Goal: Task Accomplishment & Management: Complete application form

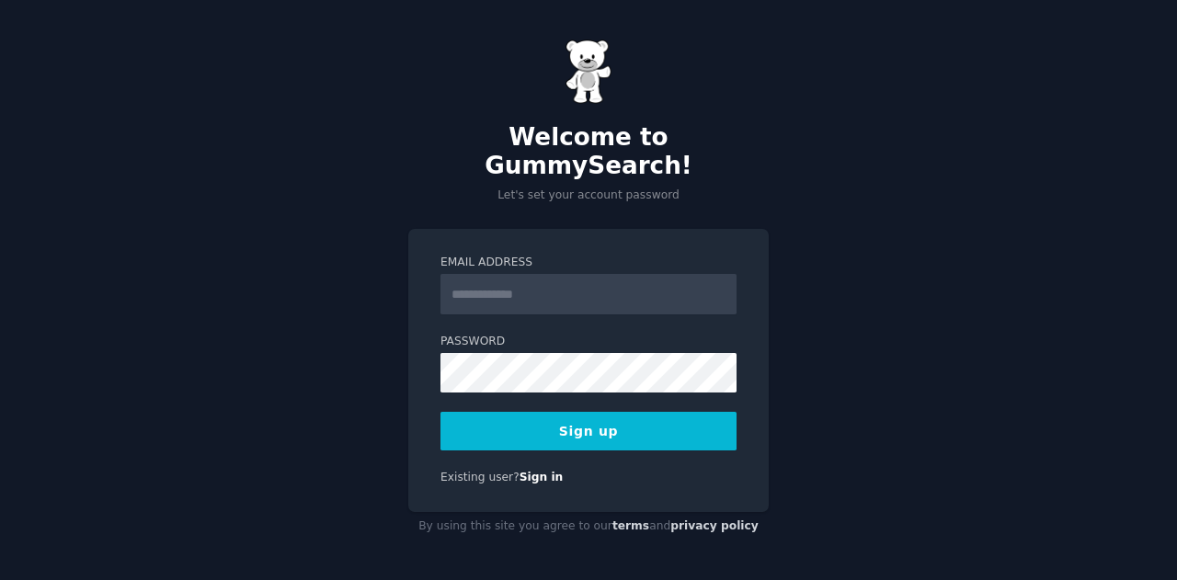
click at [557, 274] on input "Email Address" at bounding box center [589, 294] width 296 height 40
click at [774, 169] on div "Welcome to GummySearch! Let's set your account password Email Address Password …" at bounding box center [588, 290] width 1177 height 580
click at [578, 277] on input "Email Address" at bounding box center [589, 294] width 296 height 40
type input "**********"
click at [761, 209] on div "**********" at bounding box center [588, 290] width 1177 height 580
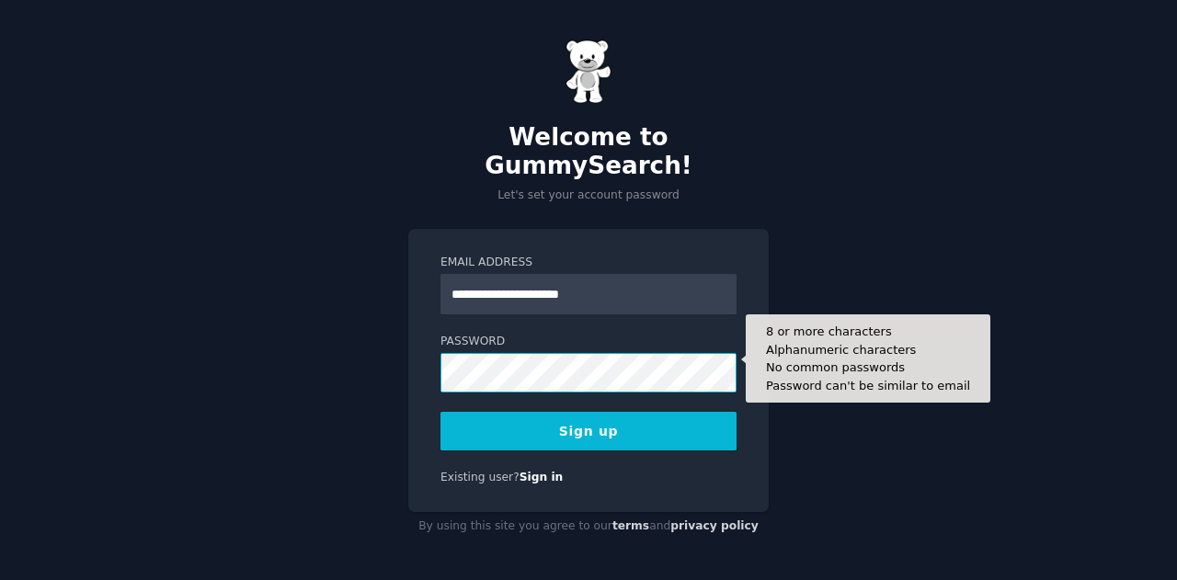
click at [441, 412] on button "Sign up" at bounding box center [589, 431] width 296 height 39
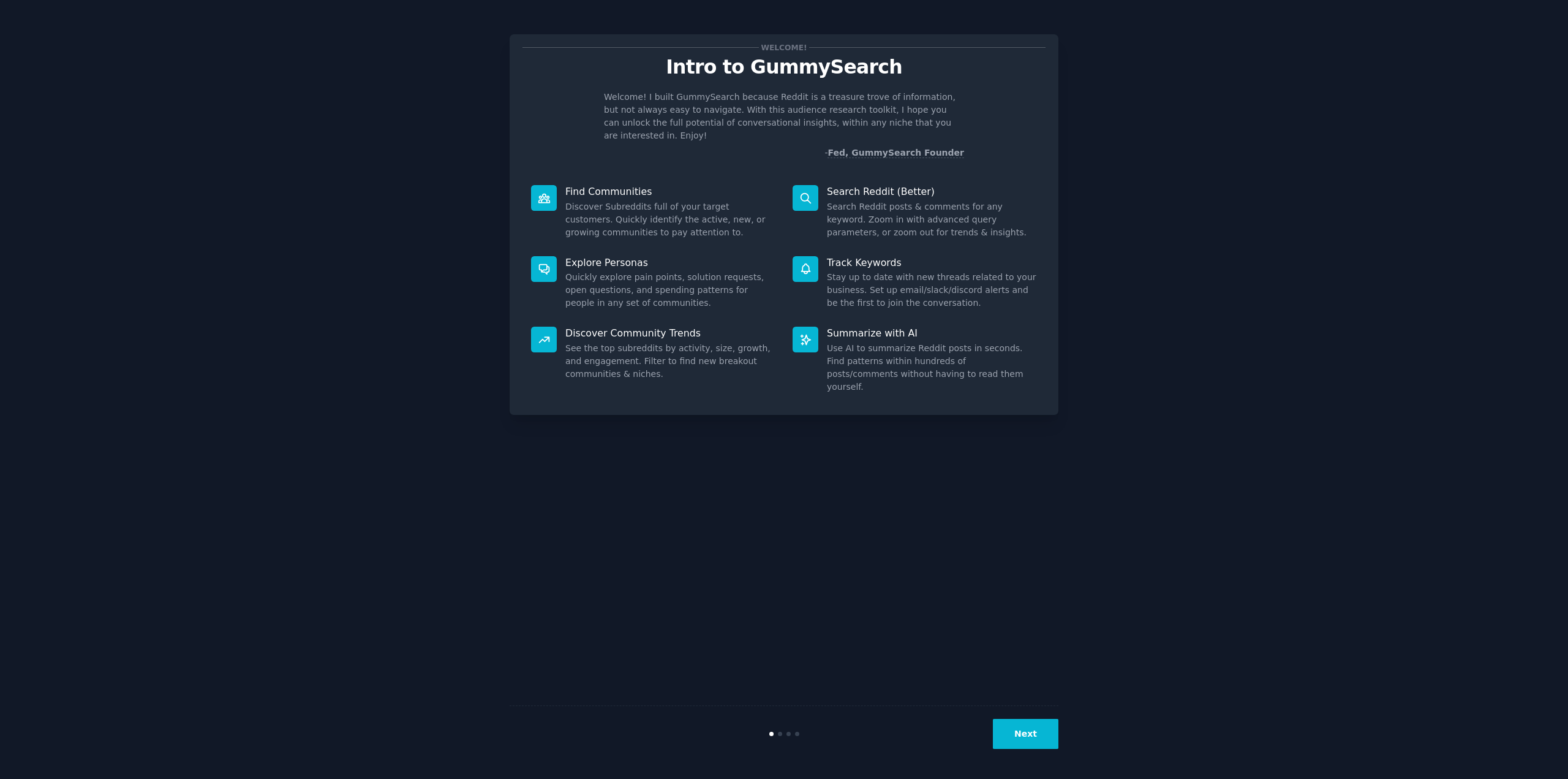
click at [783, 386] on button "Next" at bounding box center [1026, 734] width 65 height 30
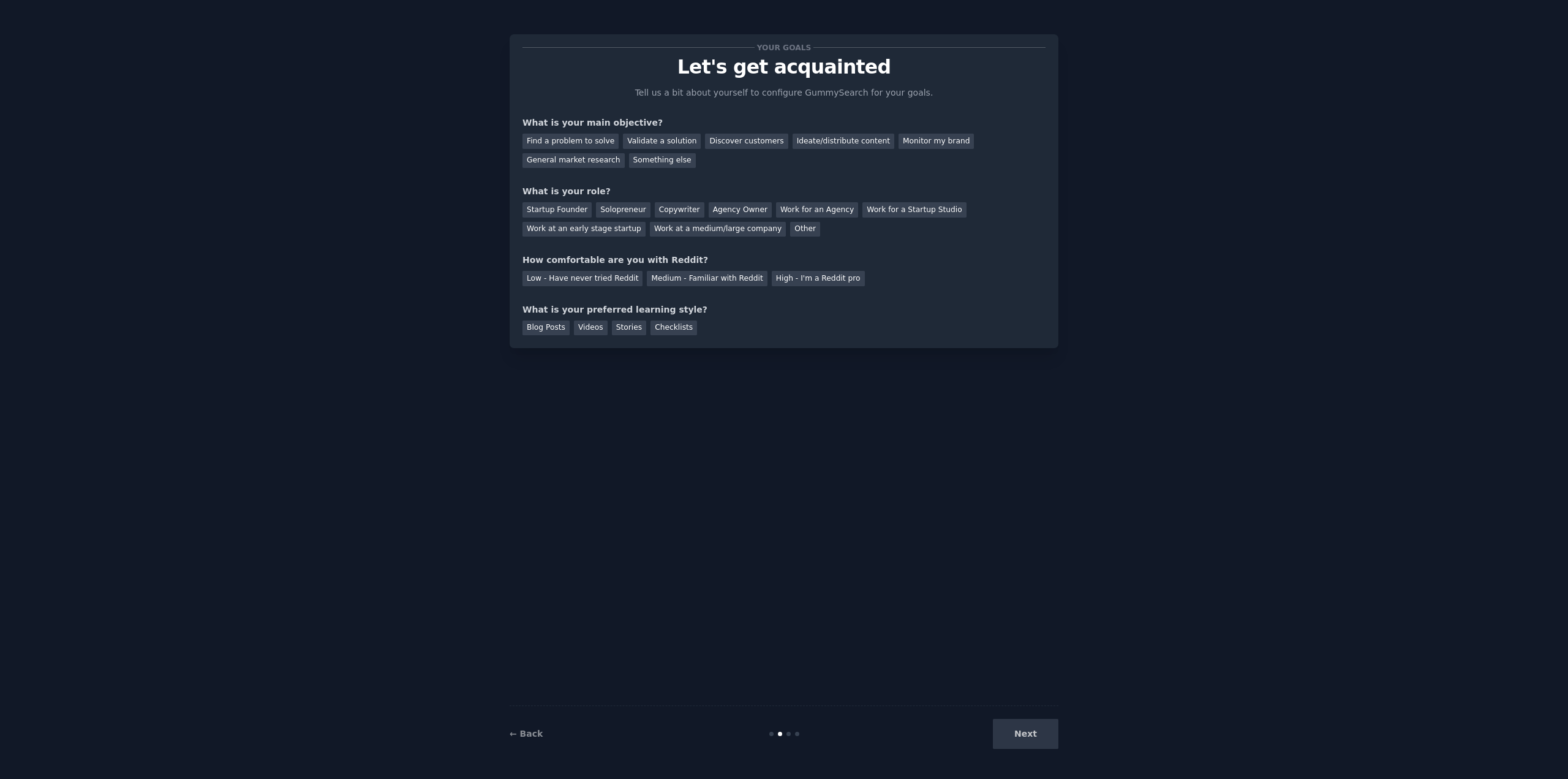
click at [783, 386] on div "Next" at bounding box center [967, 734] width 183 height 30
click at [578, 137] on div "Find a problem to solve" at bounding box center [570, 141] width 96 height 15
click at [599, 209] on div "Solopreneur" at bounding box center [623, 209] width 54 height 15
click at [612, 279] on div "Low - Have never tried Reddit" at bounding box center [582, 278] width 120 height 15
click at [651, 329] on div "Checklists" at bounding box center [674, 328] width 47 height 15
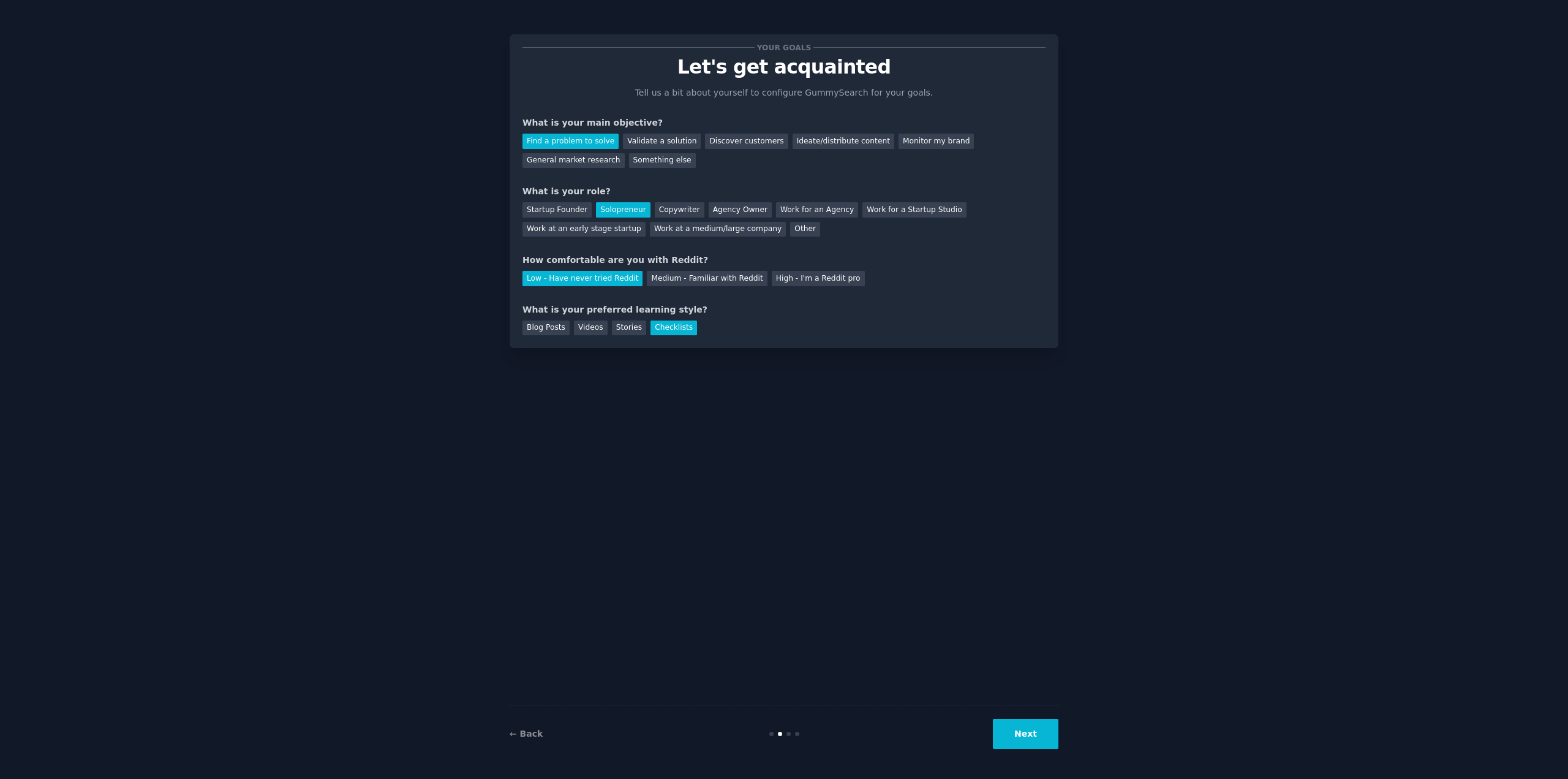
click at [783, 386] on button "Next" at bounding box center [1026, 734] width 65 height 30
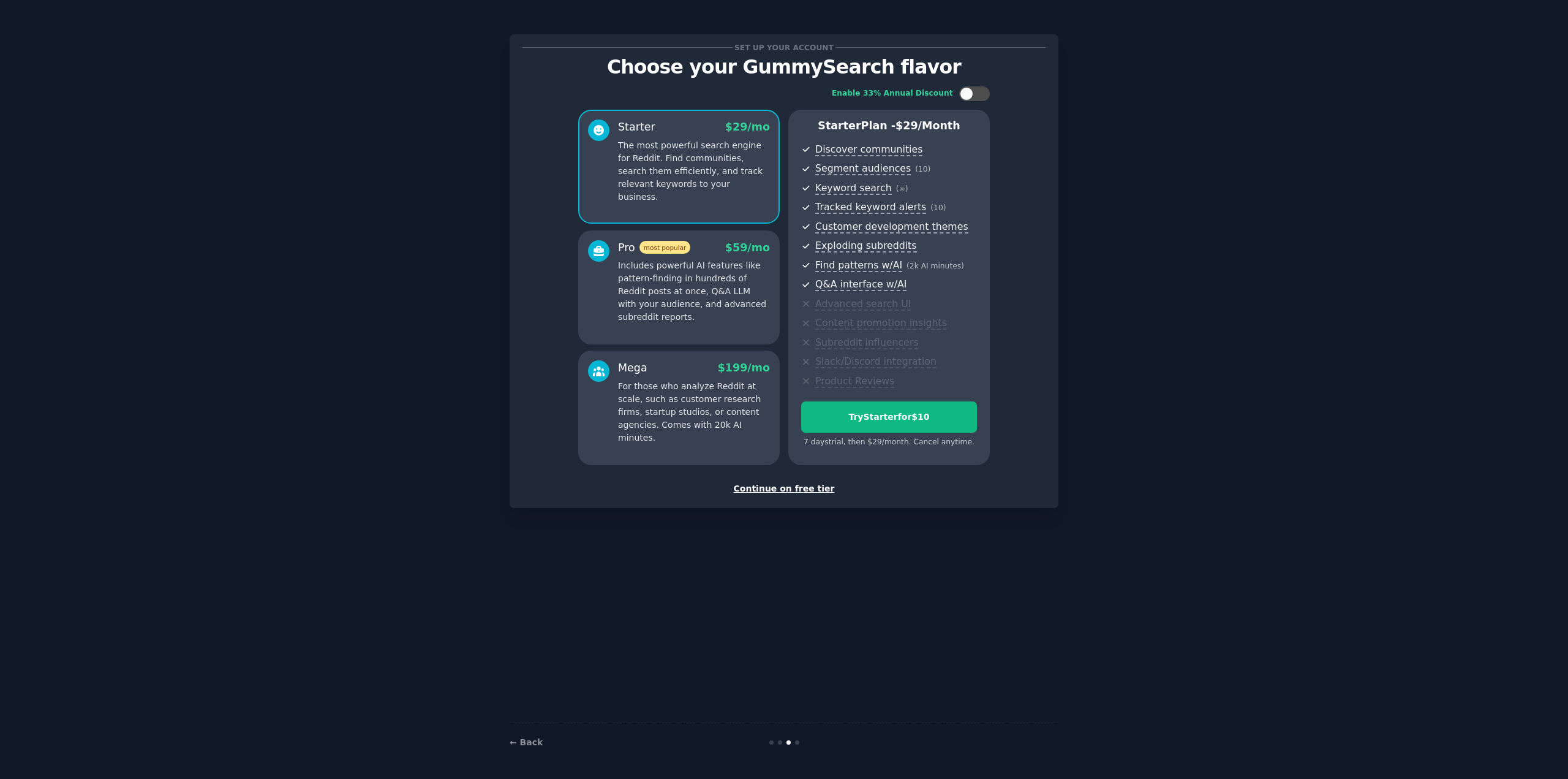
click at [783, 386] on div "Continue on free tier" at bounding box center [783, 488] width 523 height 13
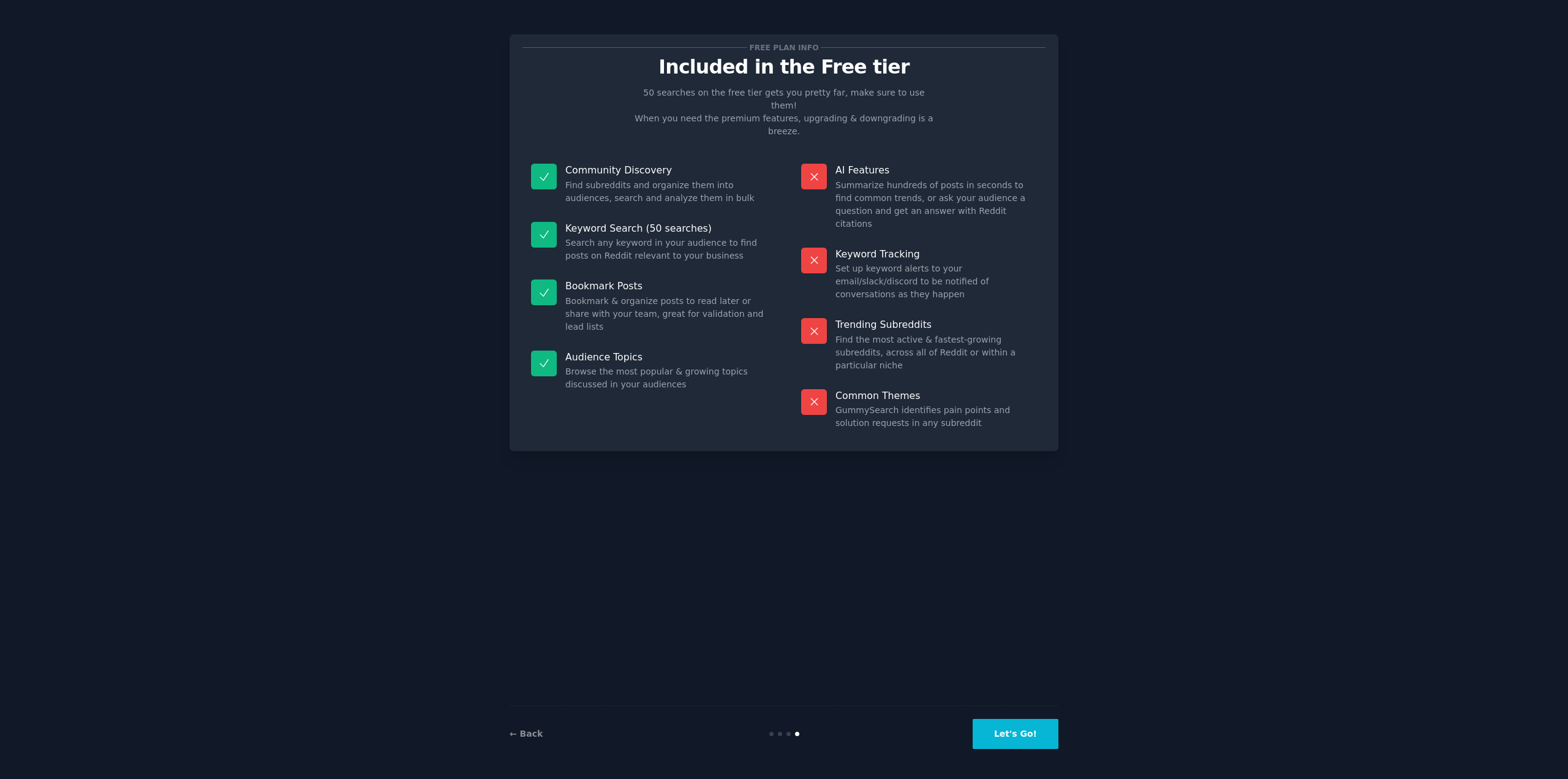
click at [783, 386] on button "Let's Go!" at bounding box center [1015, 734] width 86 height 30
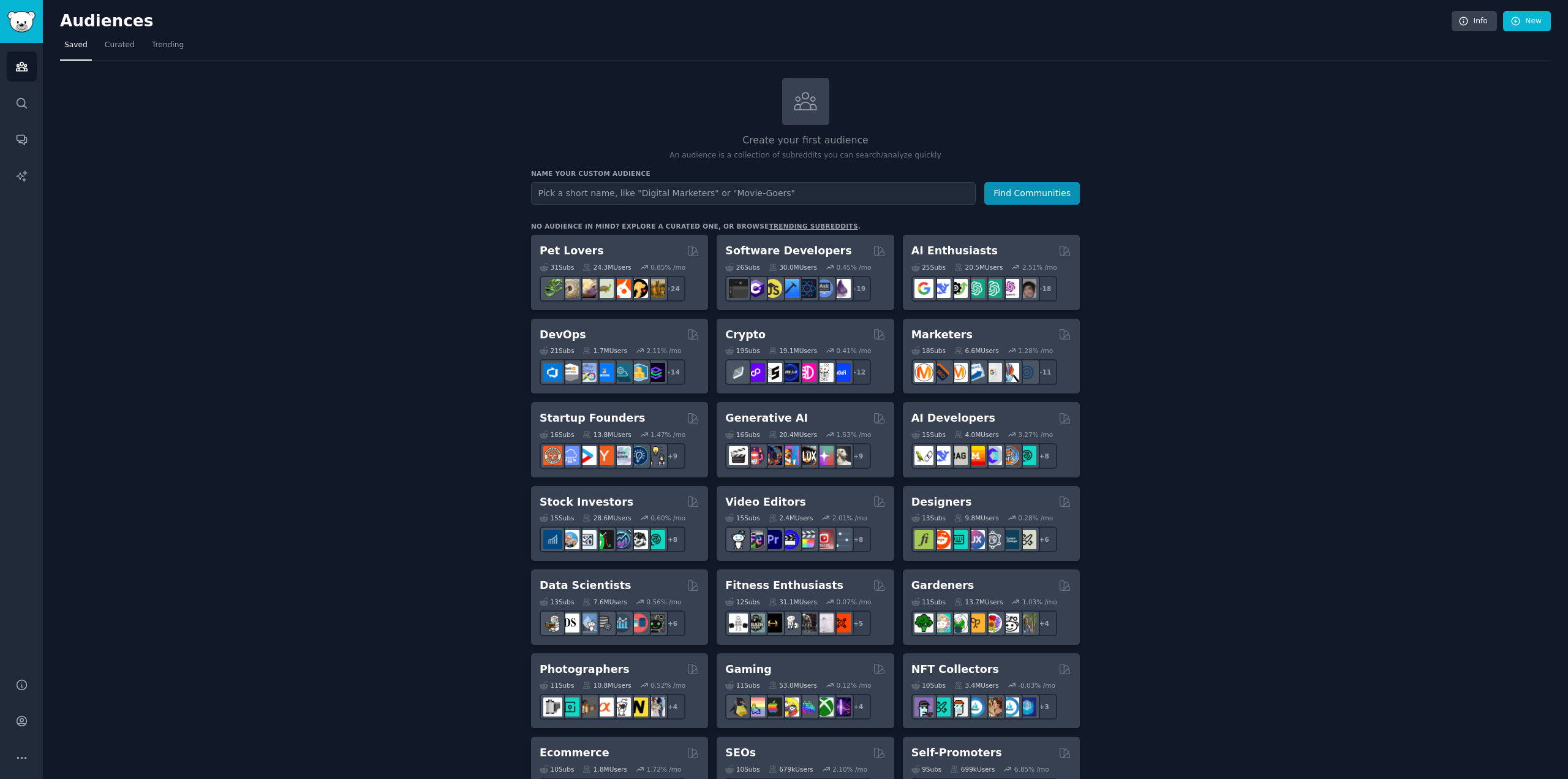
click at [608, 243] on div "Pet Lovers" at bounding box center [619, 251] width 160 height 15
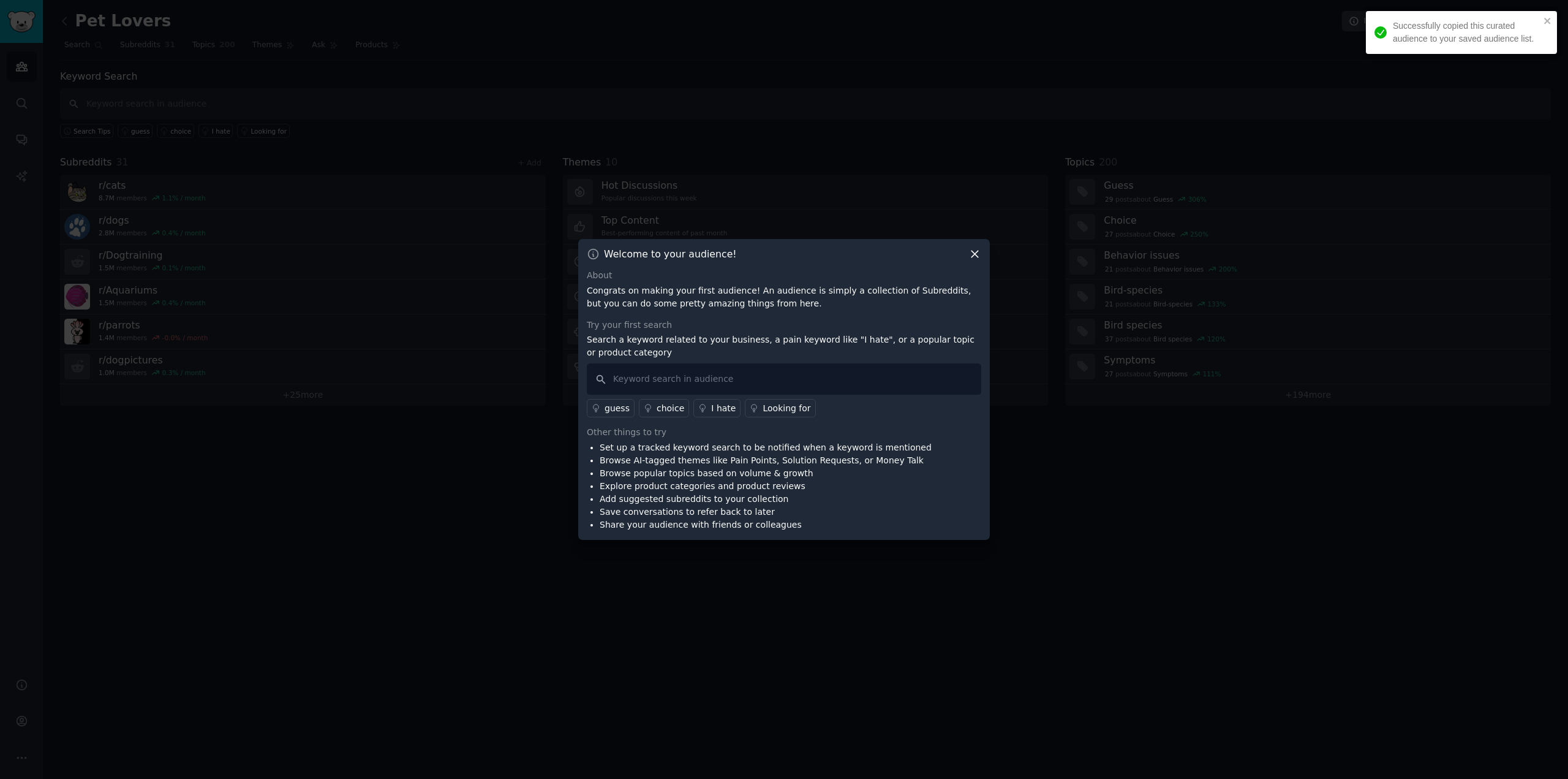
click at [783, 259] on icon at bounding box center [975, 254] width 13 height 13
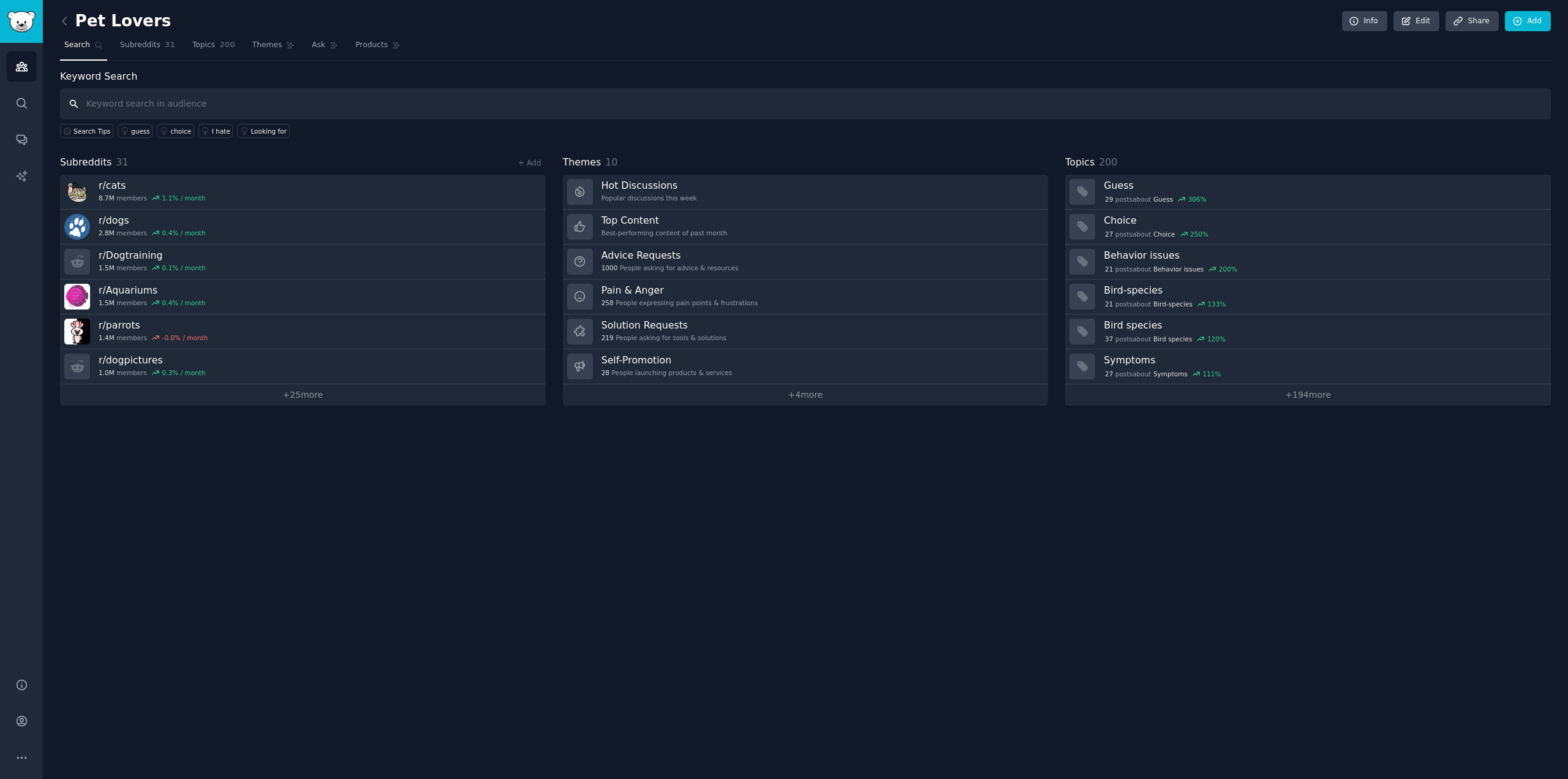
click at [184, 101] on input "text" at bounding box center [805, 103] width 1491 height 31
type input "pet loss"
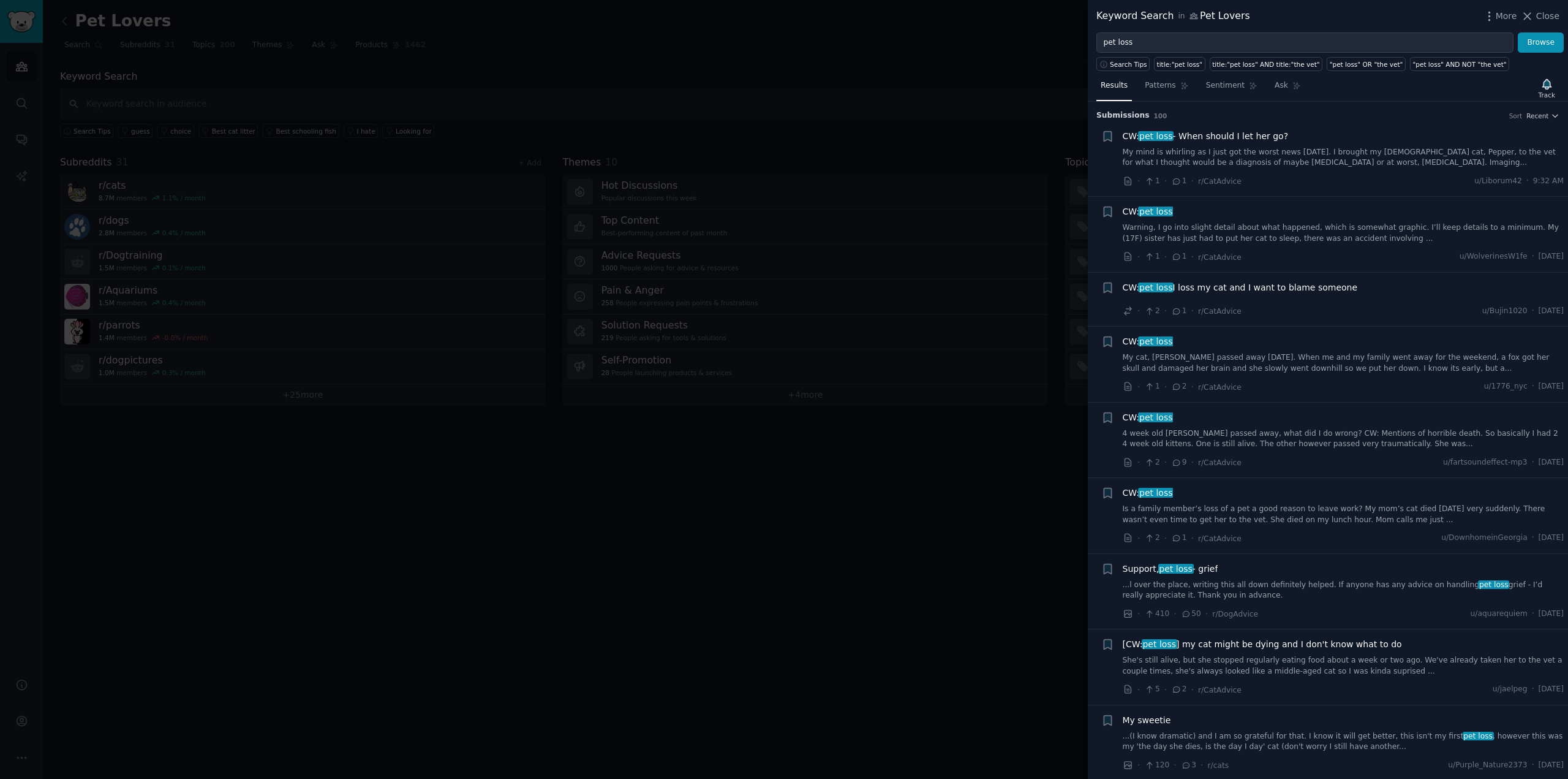
click at [783, 88] on span "Patterns" at bounding box center [1160, 85] width 31 height 11
